Goal: Check status: Check status

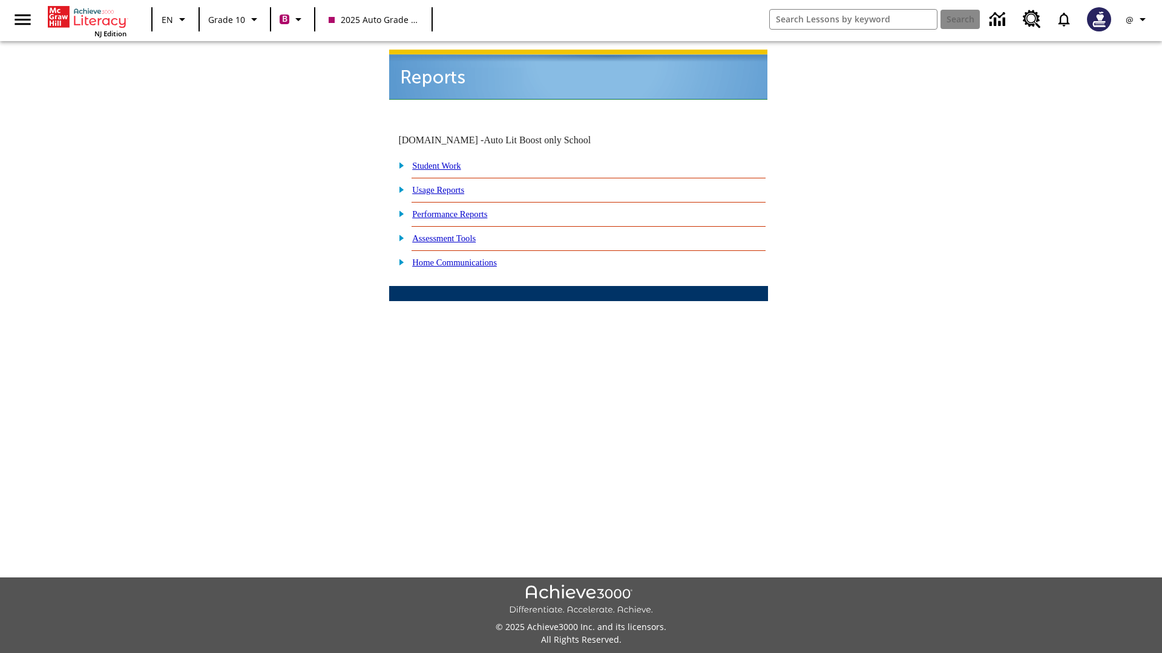
click at [445, 161] on link "Student Work" at bounding box center [436, 166] width 48 height 10
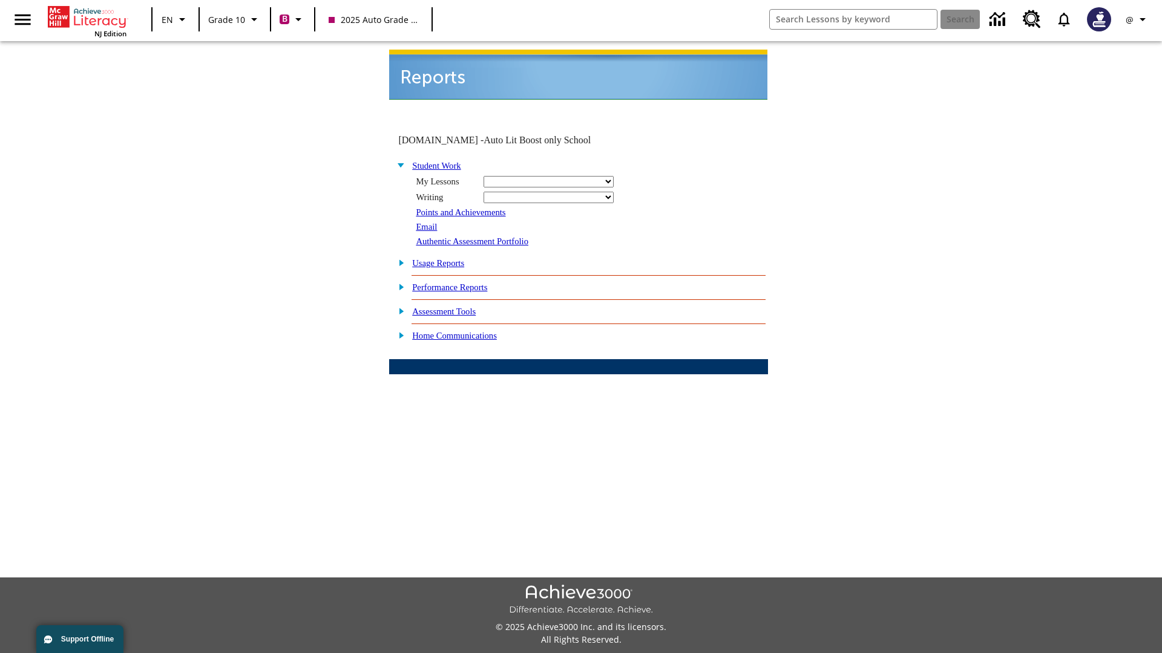
select select "/options/reports/?report_id=24&atype=2&section=2"
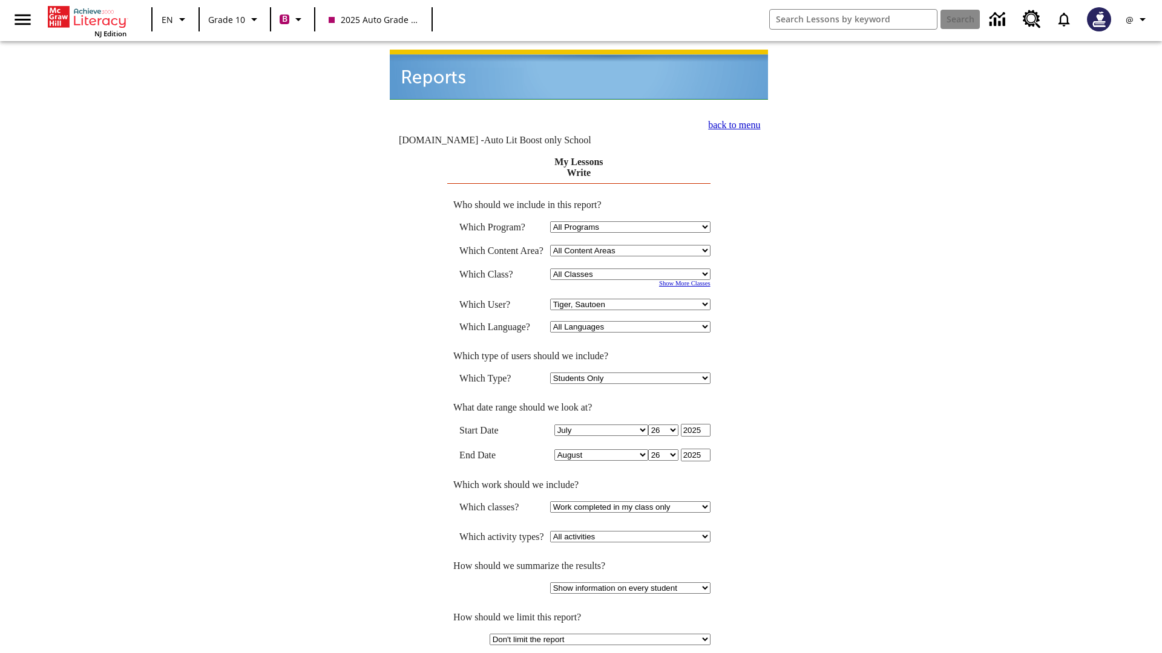
select select "21433649"
select select "4"
type input "2024"
